Goal: Information Seeking & Learning: Learn about a topic

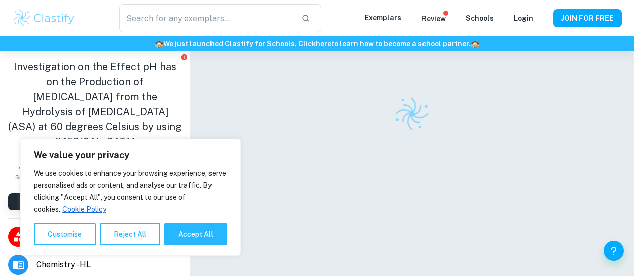
click at [200, 233] on button "Accept All" at bounding box center [195, 235] width 63 height 22
checkbox input "true"
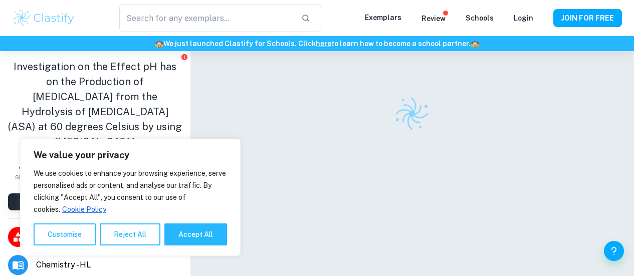
checkbox input "true"
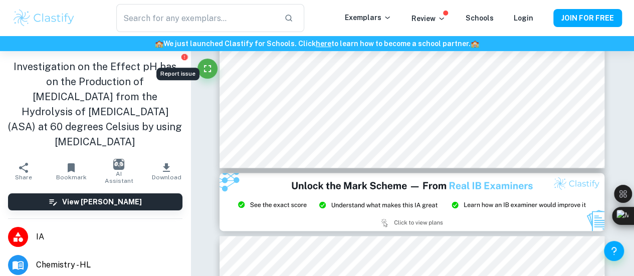
click at [182, 58] on icon "Report issue" at bounding box center [185, 57] width 6 height 6
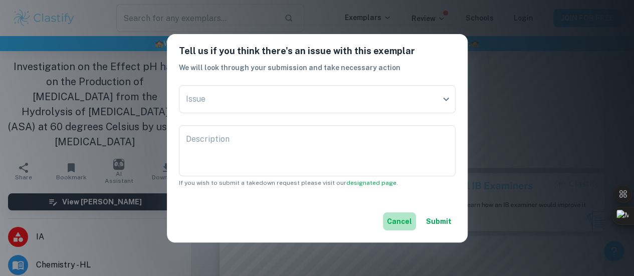
click at [405, 216] on button "Cancel" at bounding box center [399, 222] width 33 height 18
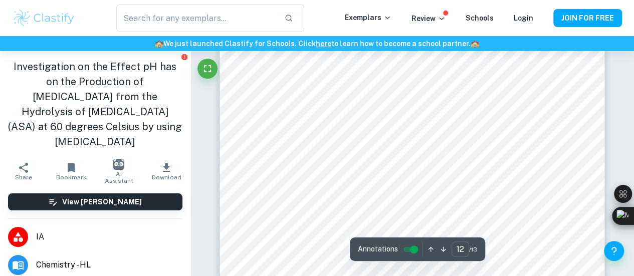
scroll to position [6512, 0]
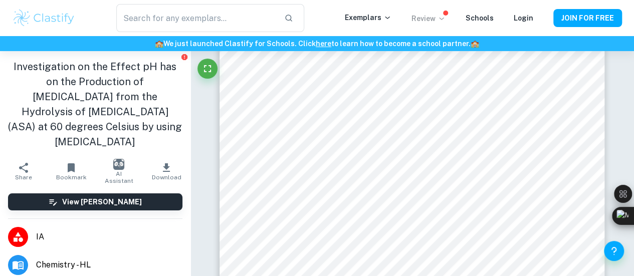
click at [445, 19] on icon at bounding box center [442, 19] width 8 height 8
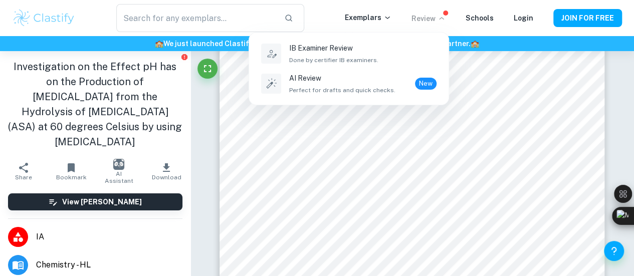
click at [487, 115] on div at bounding box center [317, 138] width 634 height 276
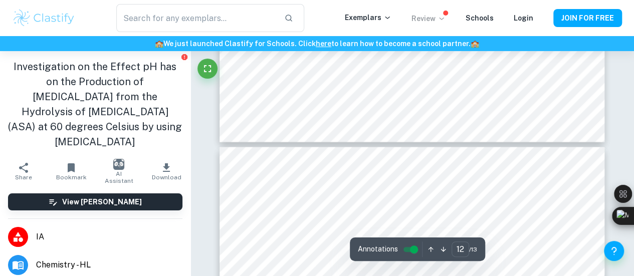
type input "13"
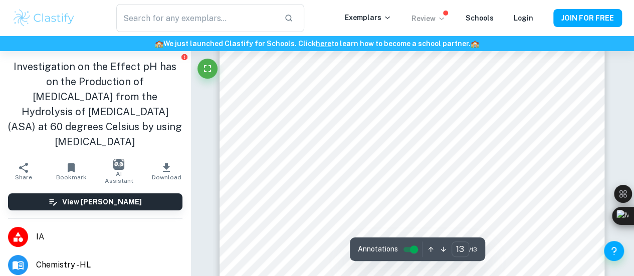
scroll to position [6806, 0]
